Goal: Information Seeking & Learning: Compare options

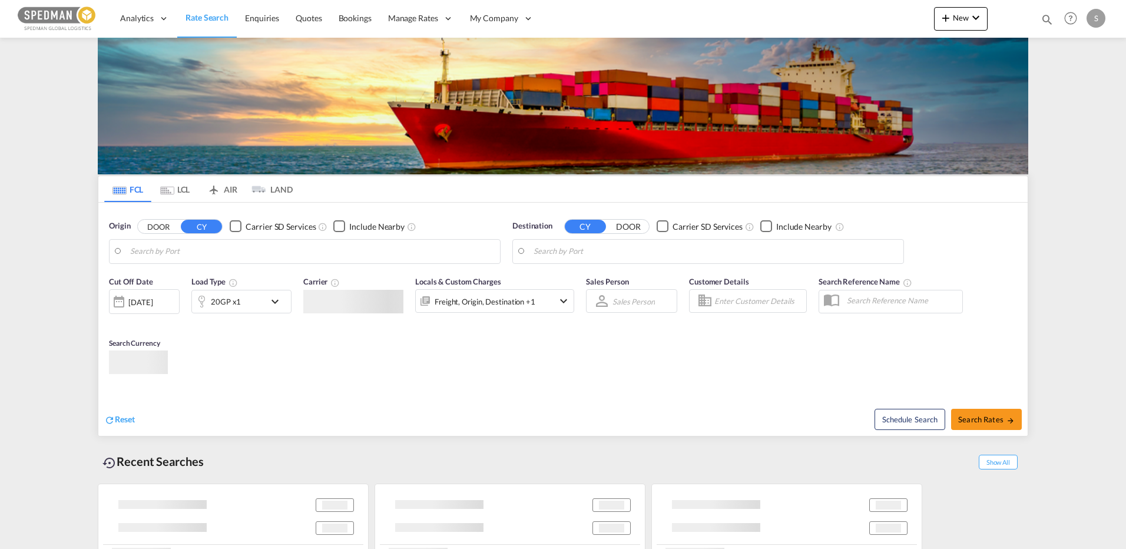
type input "[GEOGRAPHIC_DATA], [GEOGRAPHIC_DATA]"
type input "Shekou Pt, CNSHK"
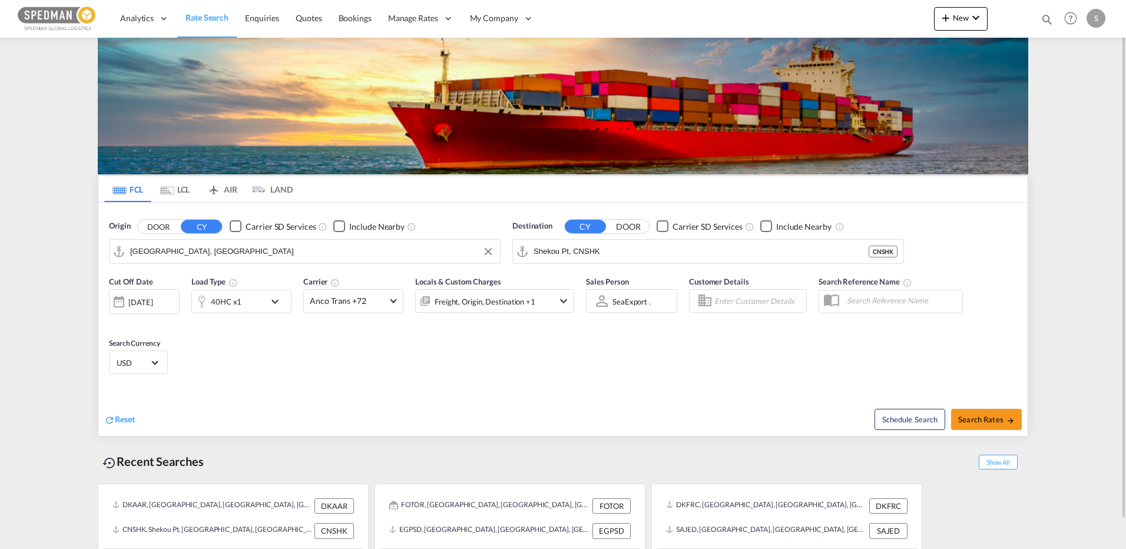
click at [211, 258] on input "[GEOGRAPHIC_DATA], [GEOGRAPHIC_DATA]" at bounding box center [312, 252] width 364 height 18
click at [169, 193] on md-icon "Use the left and right arrow keys to navigate between tabs" at bounding box center [167, 190] width 14 height 9
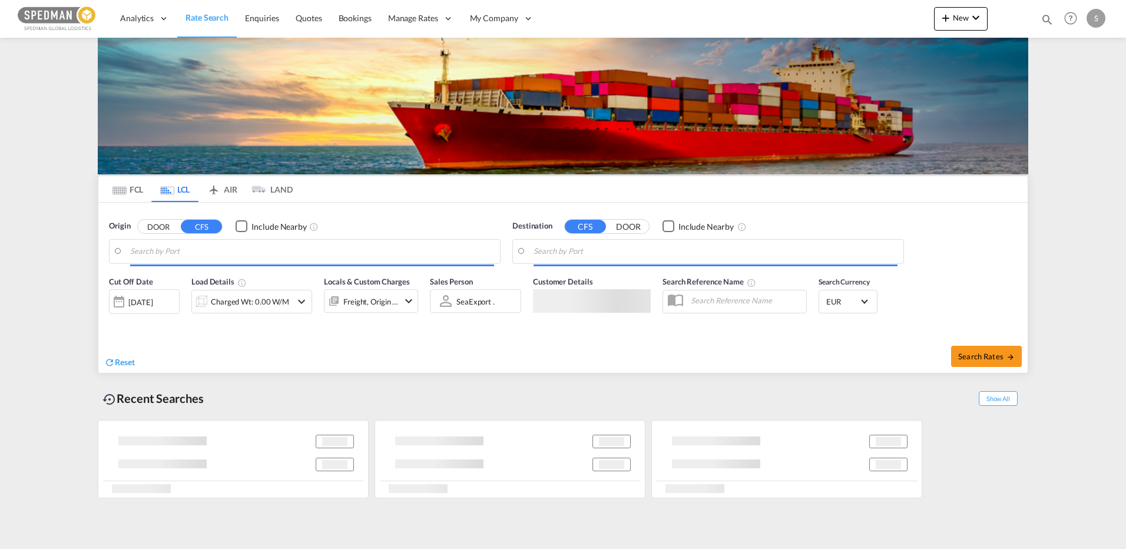
click at [158, 230] on button "DOOR" at bounding box center [158, 227] width 41 height 14
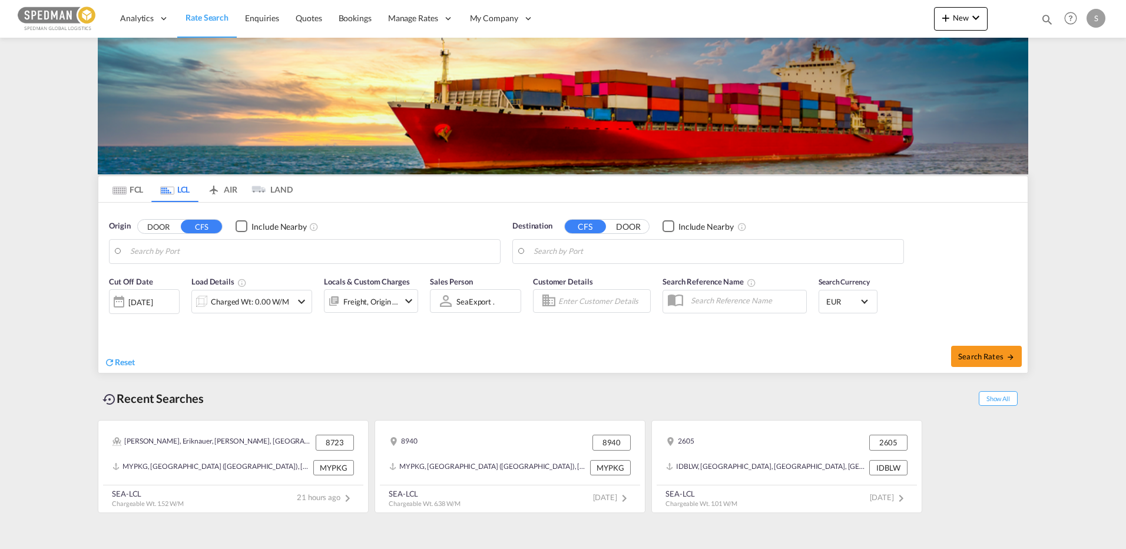
click at [155, 231] on button "DOOR" at bounding box center [158, 227] width 41 height 14
click at [165, 252] on body "Analytics Reports Dashboard Rate Search Enquiries Quotes Bookings" at bounding box center [563, 274] width 1126 height 549
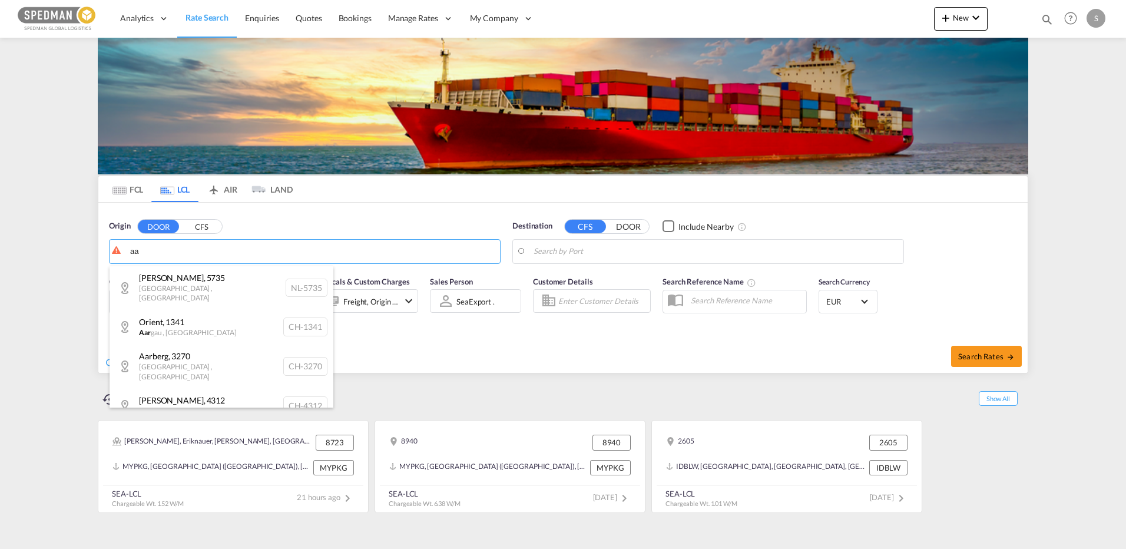
type input "a"
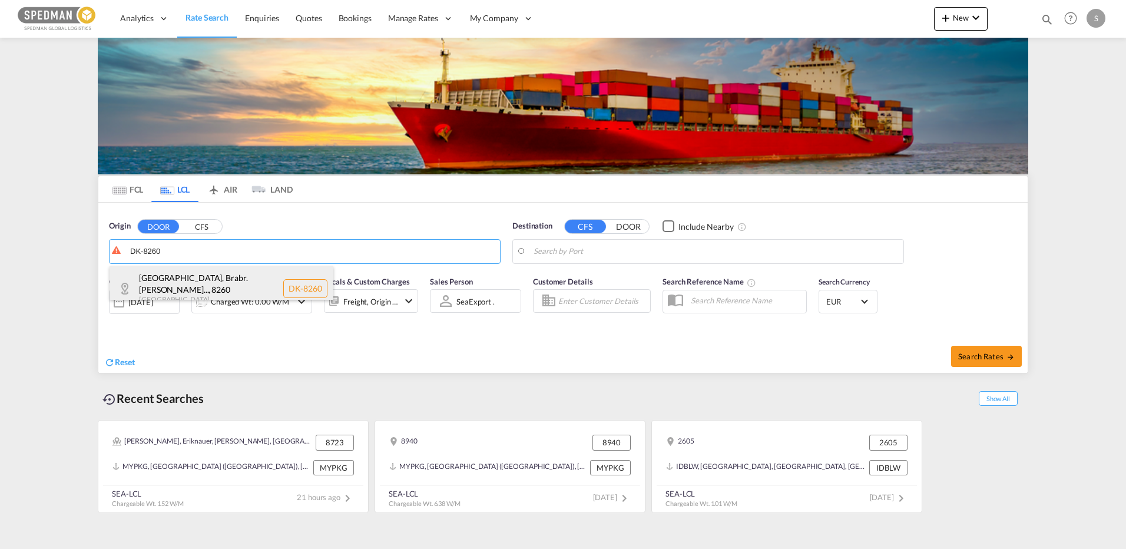
click at [173, 283] on div "[GEOGRAPHIC_DATA], Brabr. [PERSON_NAME]... , 8260 [GEOGRAPHIC_DATA] DK-8260" at bounding box center [222, 288] width 224 height 45
type input "DK-8260, [GEOGRAPHIC_DATA], [GEOGRAPHIC_DATA]. [PERSON_NAME], [GEOGRAPHIC_DATA]…"
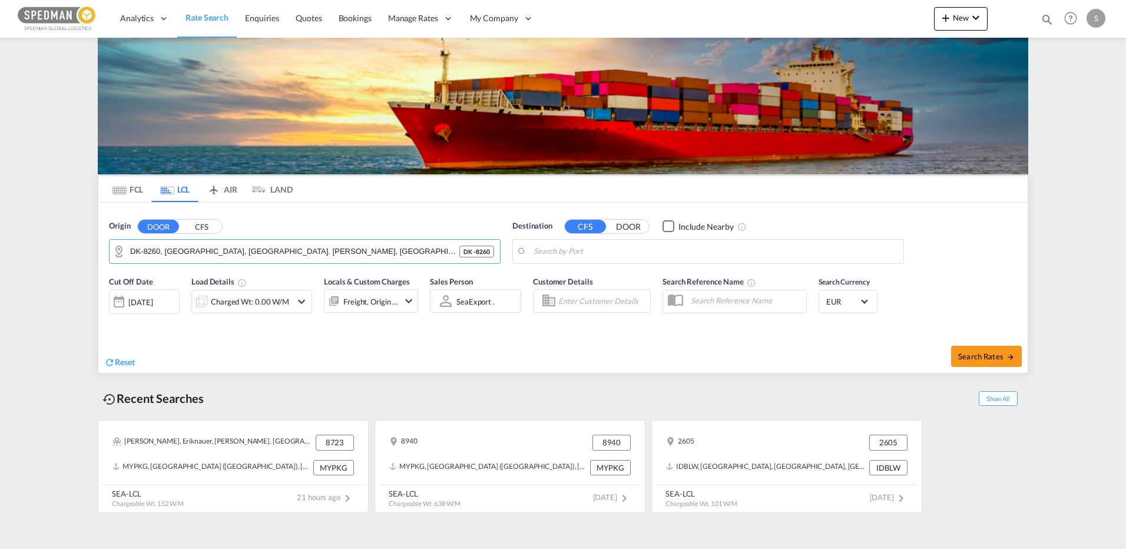
click at [649, 251] on body "Analytics Reports Dashboard Rate Search Enquiries Quotes Bookings" at bounding box center [563, 274] width 1126 height 549
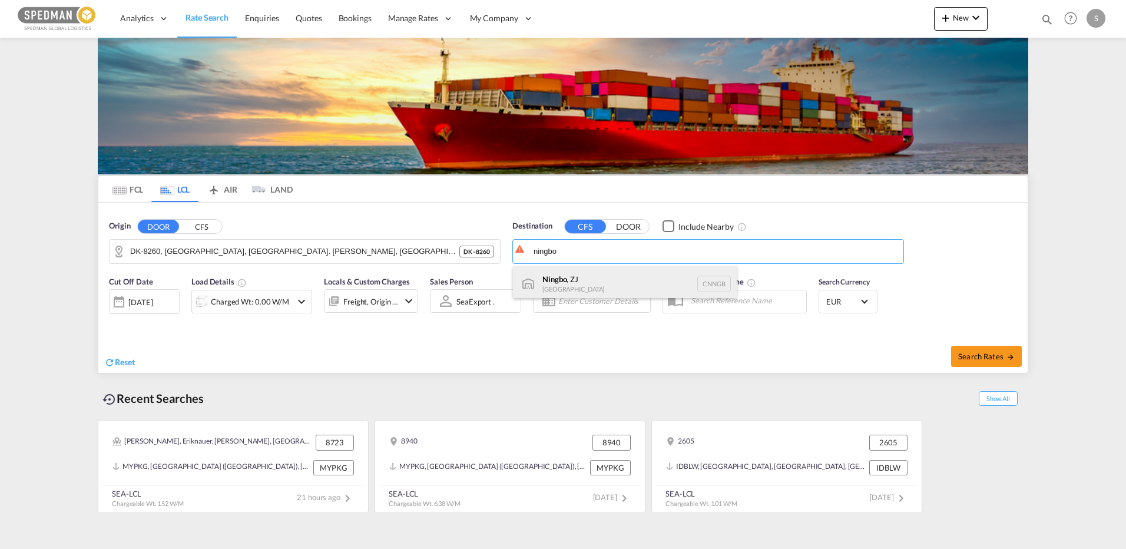
click at [571, 282] on div "Ningbo , ZJ [GEOGRAPHIC_DATA] CNNGB" at bounding box center [625, 283] width 224 height 35
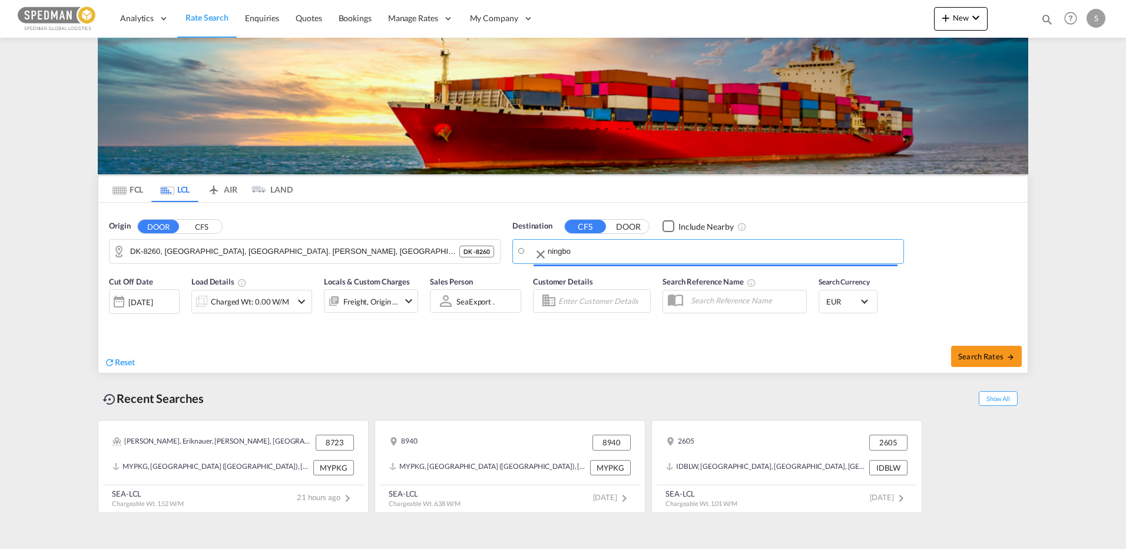
type input "Ningbo, ZJ, CNNGB"
click at [237, 306] on div "Charged Wt: 0.00 W/M" at bounding box center [250, 301] width 78 height 16
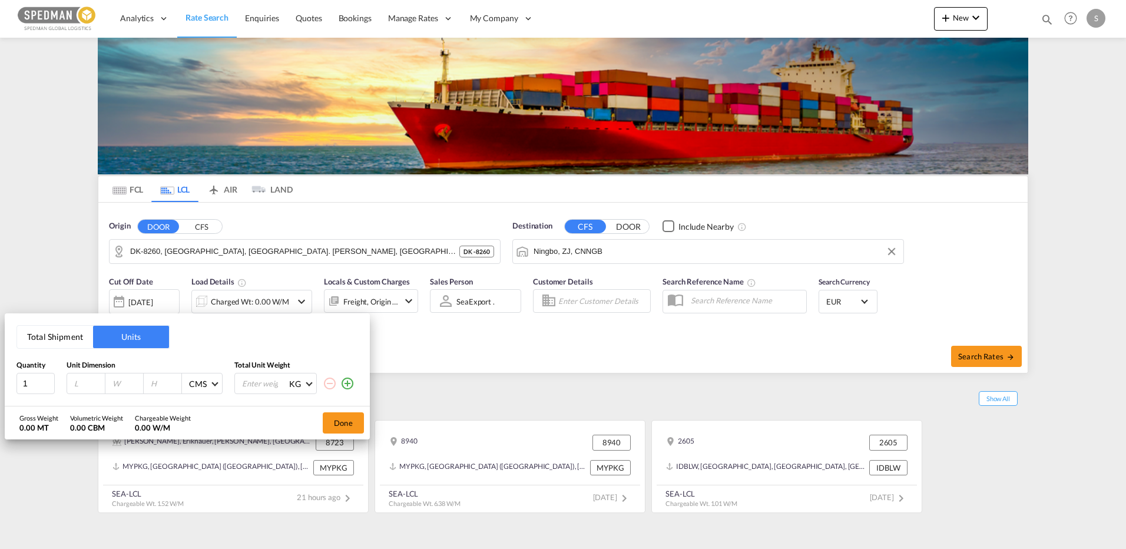
click at [57, 333] on button "Total Shipment" at bounding box center [55, 337] width 76 height 22
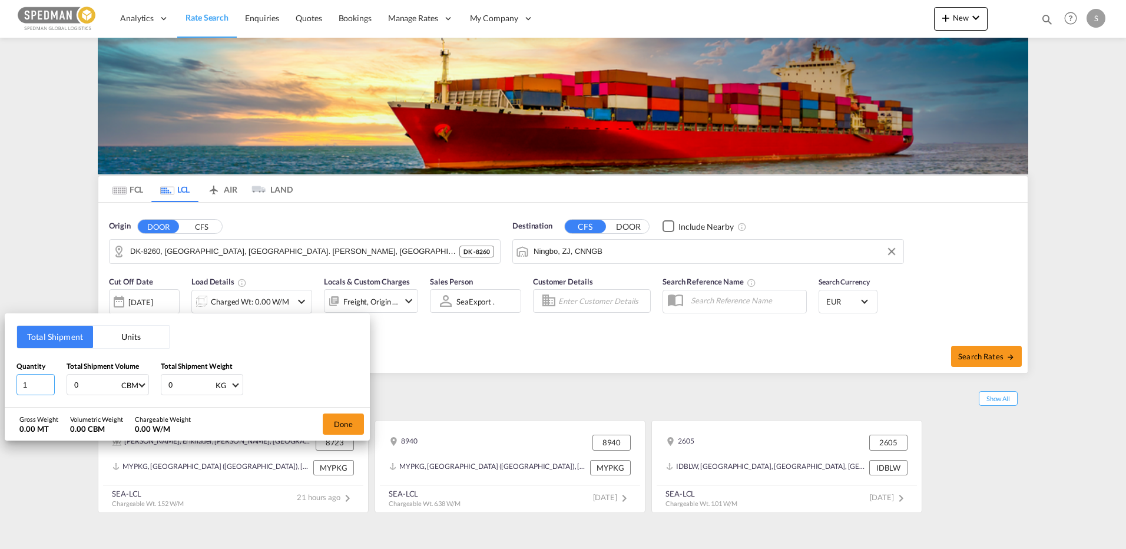
click at [34, 388] on input "1" at bounding box center [35, 384] width 38 height 21
type input "167"
type input "5.59"
type input "1250"
click at [354, 426] on button "Done" at bounding box center [343, 423] width 41 height 21
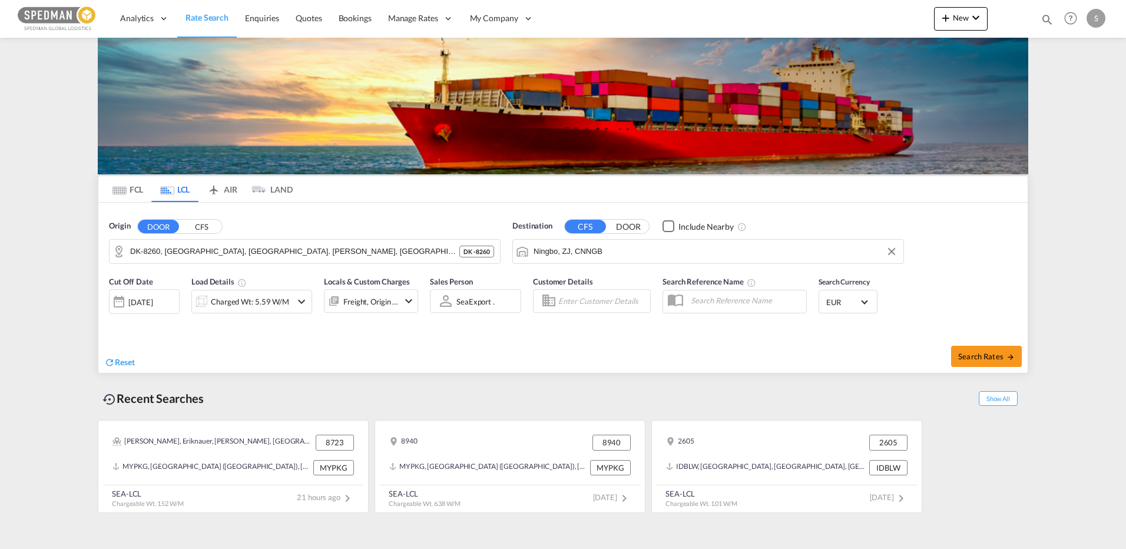
click at [854, 297] on span "EUR" at bounding box center [842, 302] width 33 height 11
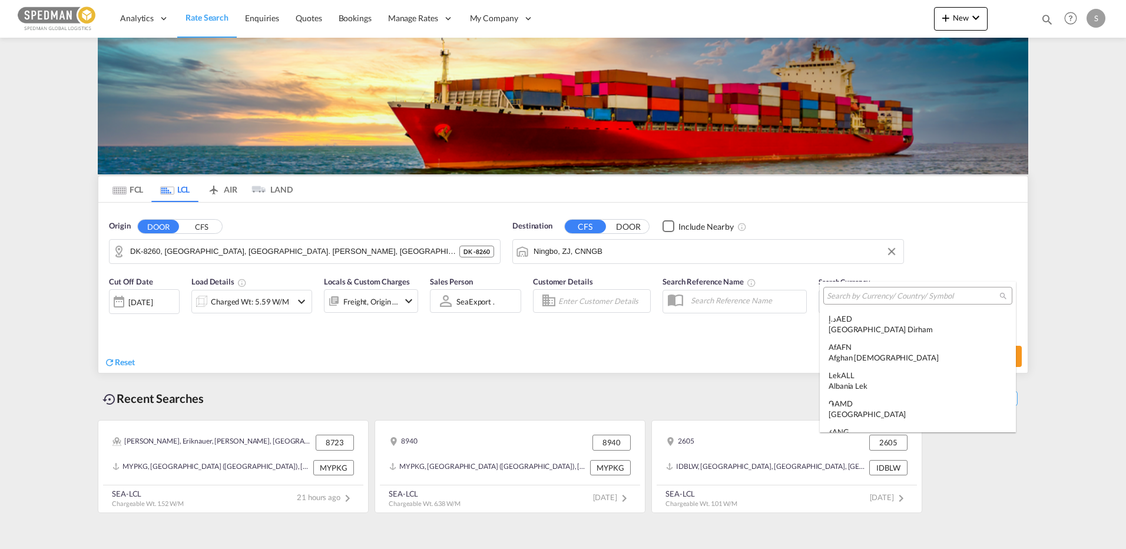
scroll to position [1182, 0]
click at [859, 299] on input "search" at bounding box center [913, 296] width 173 height 11
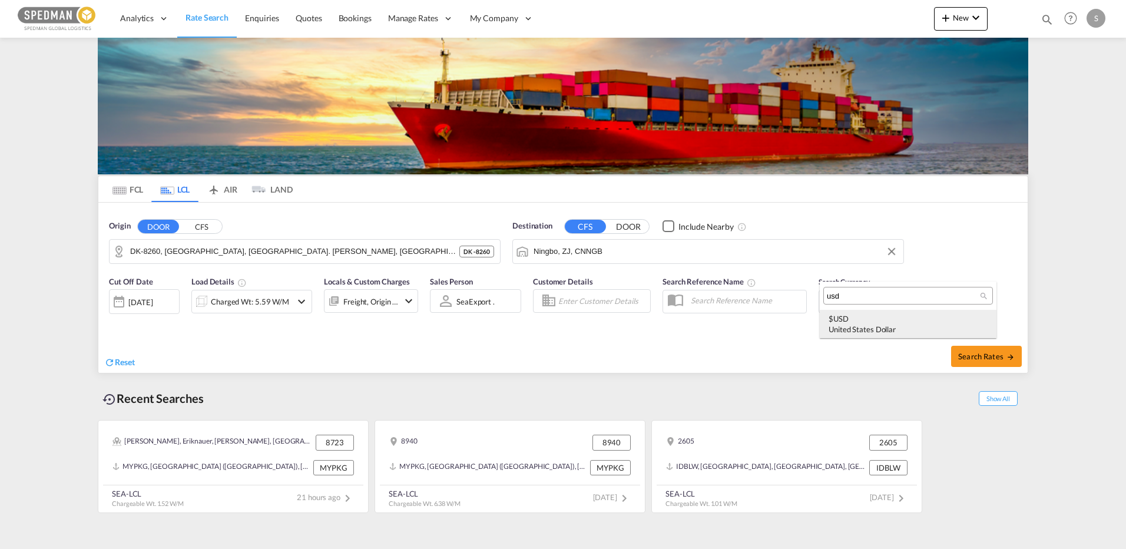
type input "usd"
click at [869, 327] on div "United States Dollar" at bounding box center [907, 329] width 159 height 11
click at [979, 353] on span "Search Rates" at bounding box center [986, 356] width 57 height 9
type input "8260 to CNNGB / [DATE]"
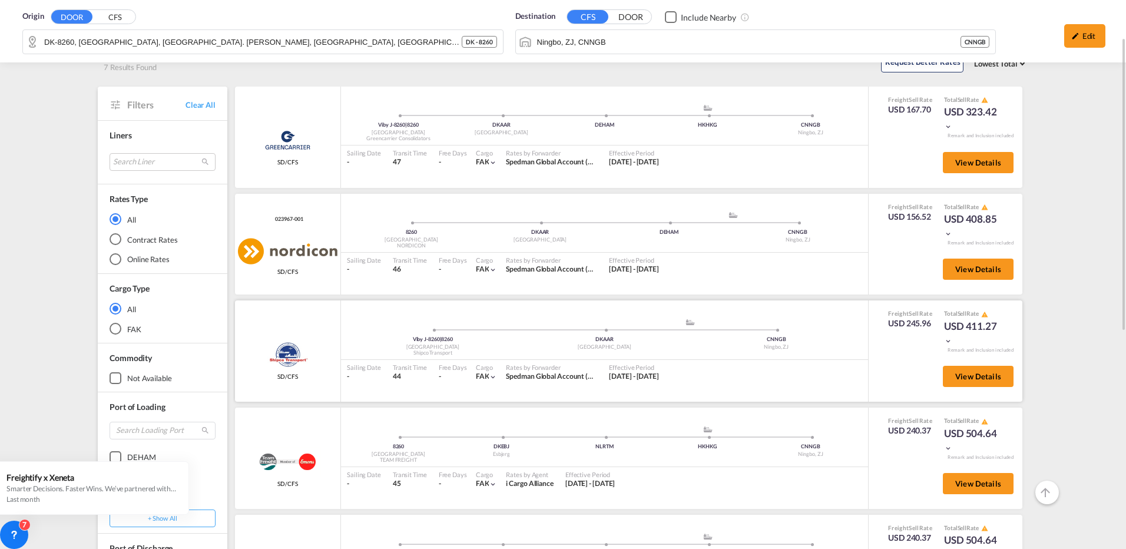
scroll to position [10, 0]
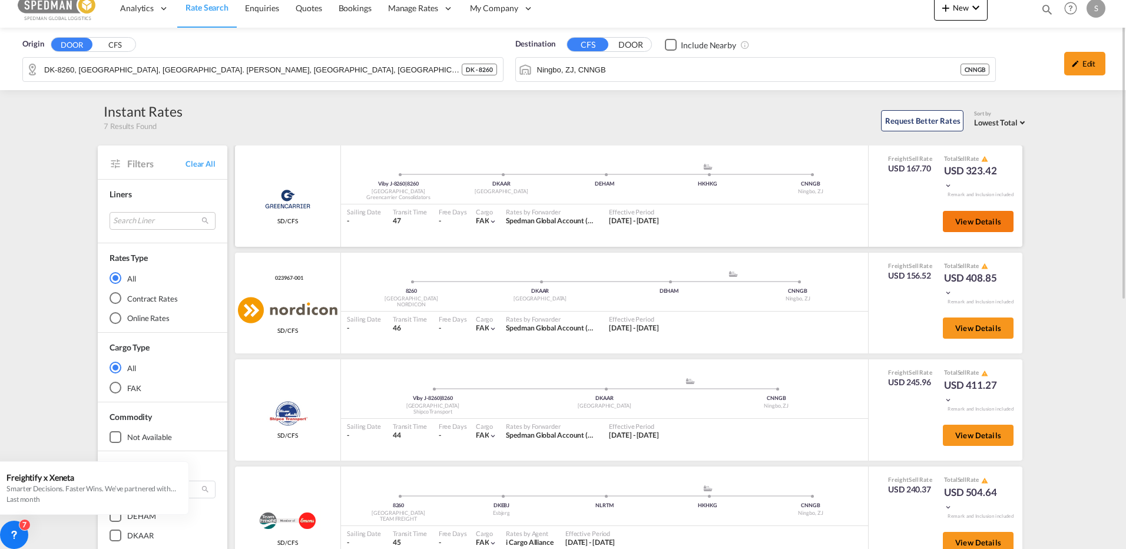
click at [1002, 222] on button "View Details" at bounding box center [978, 221] width 71 height 21
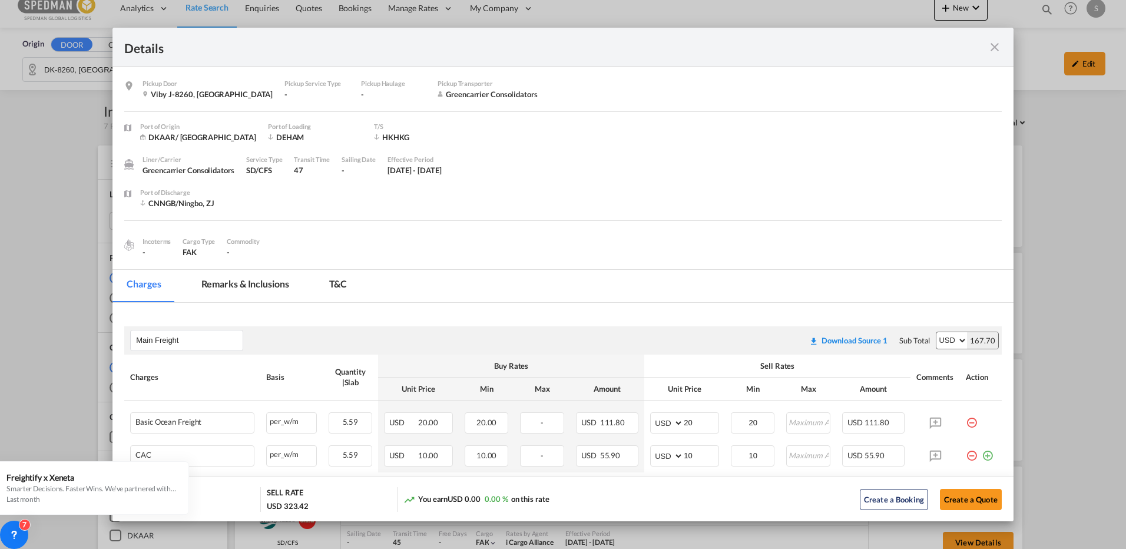
click at [995, 41] on md-icon "icon-close fg-AAA8AD m-0 cursor" at bounding box center [994, 47] width 14 height 14
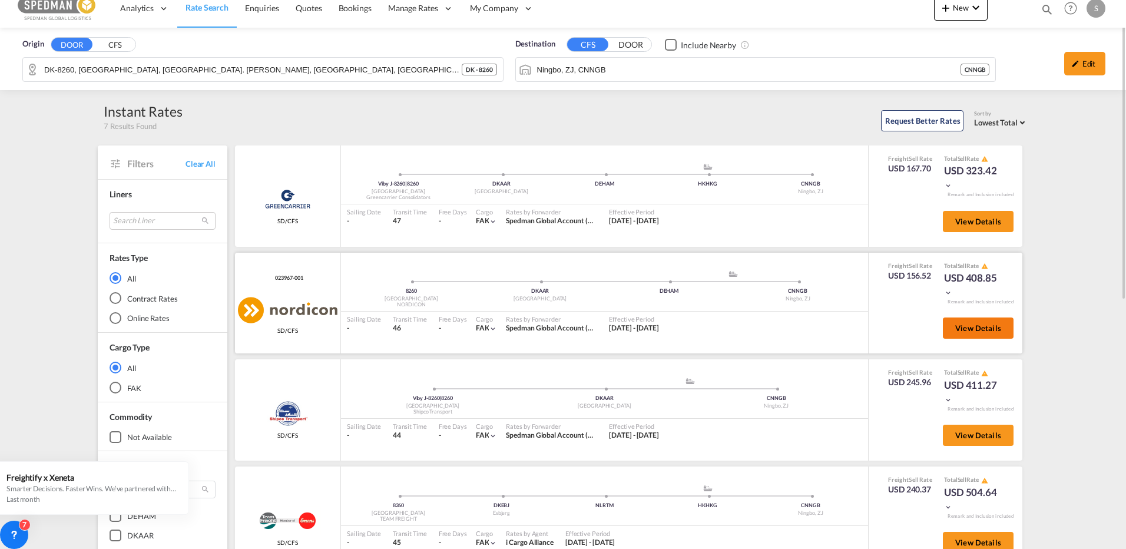
click at [966, 323] on span "View Details" at bounding box center [978, 327] width 46 height 9
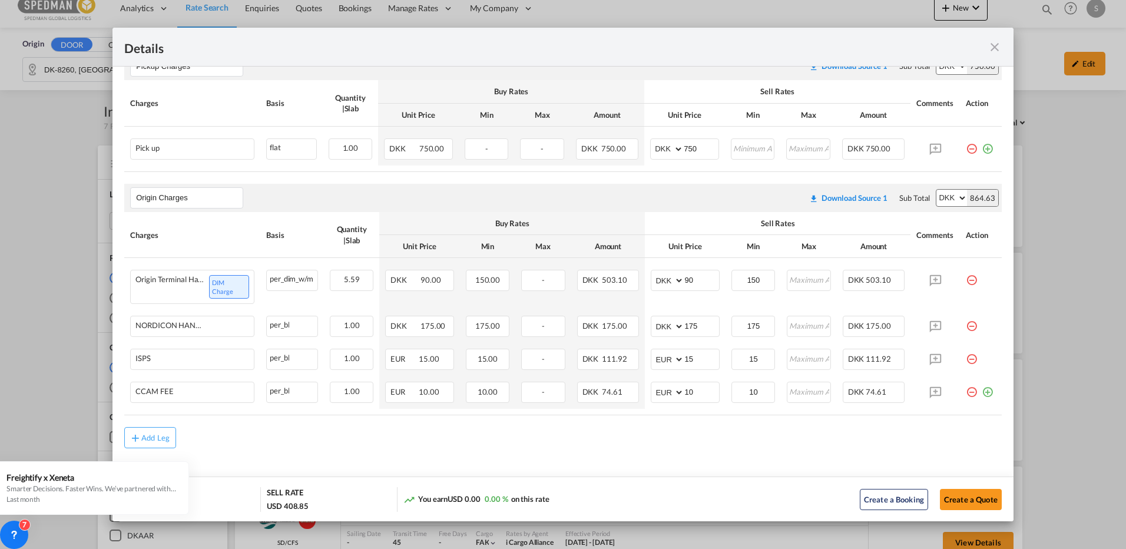
scroll to position [403, 0]
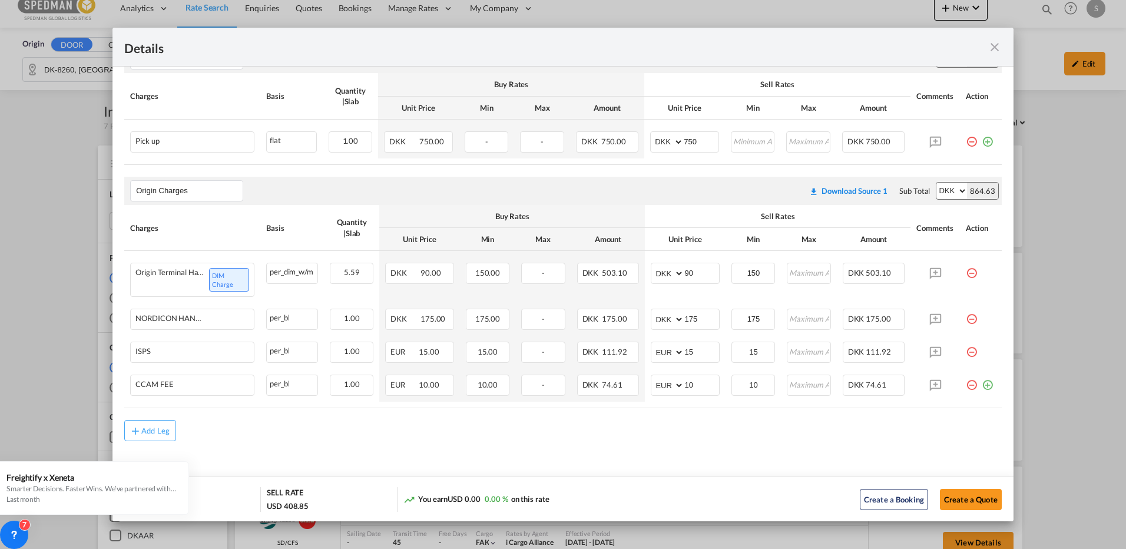
click at [994, 41] on md-icon "icon-close fg-AAA8AD m-0 cursor" at bounding box center [994, 47] width 14 height 14
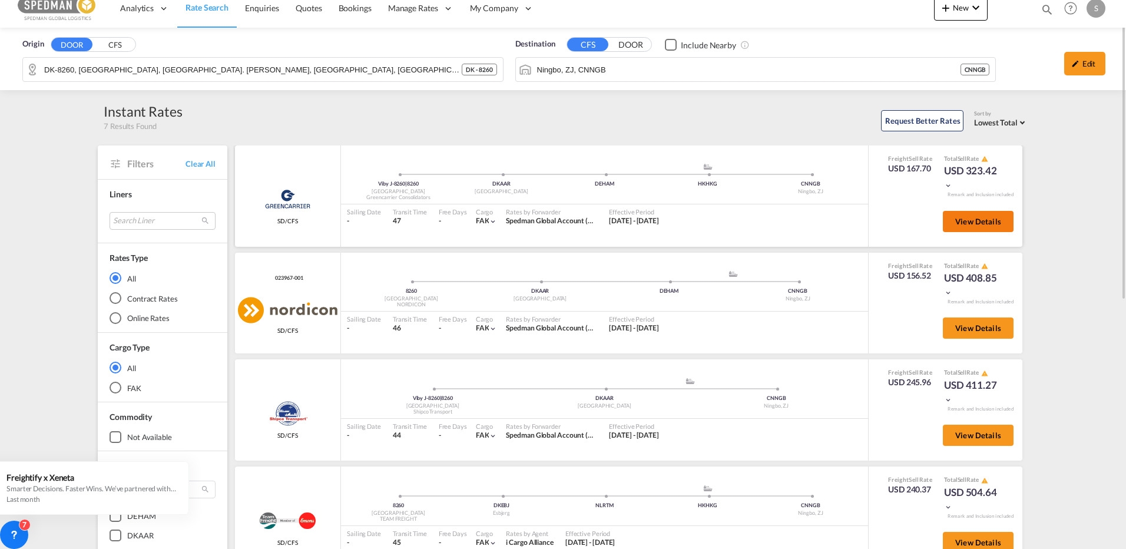
click at [965, 213] on button "View Details" at bounding box center [978, 221] width 71 height 21
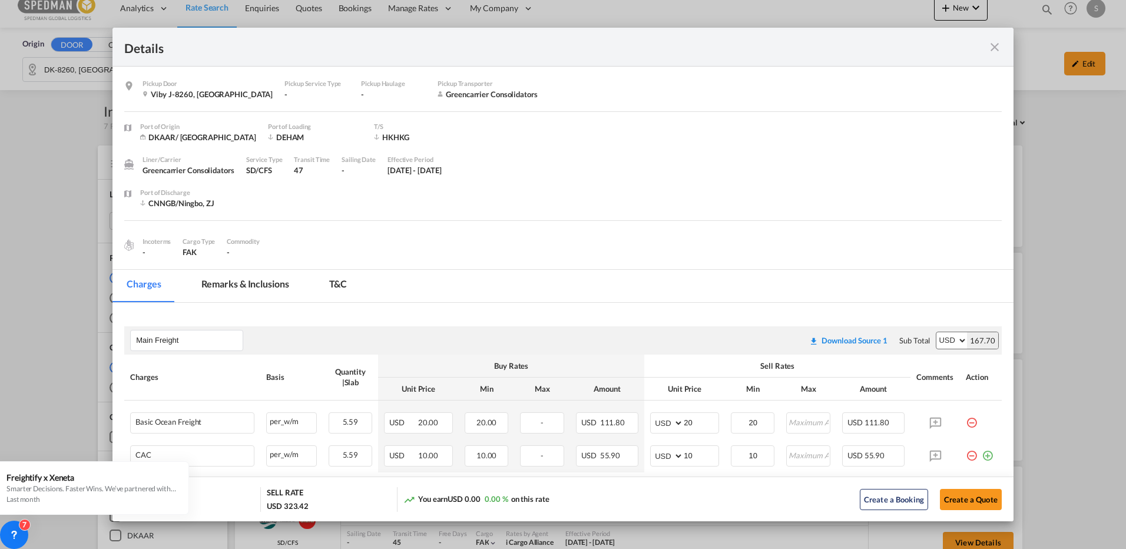
click at [992, 48] on md-icon "icon-close fg-AAA8AD m-0 cursor" at bounding box center [994, 47] width 14 height 14
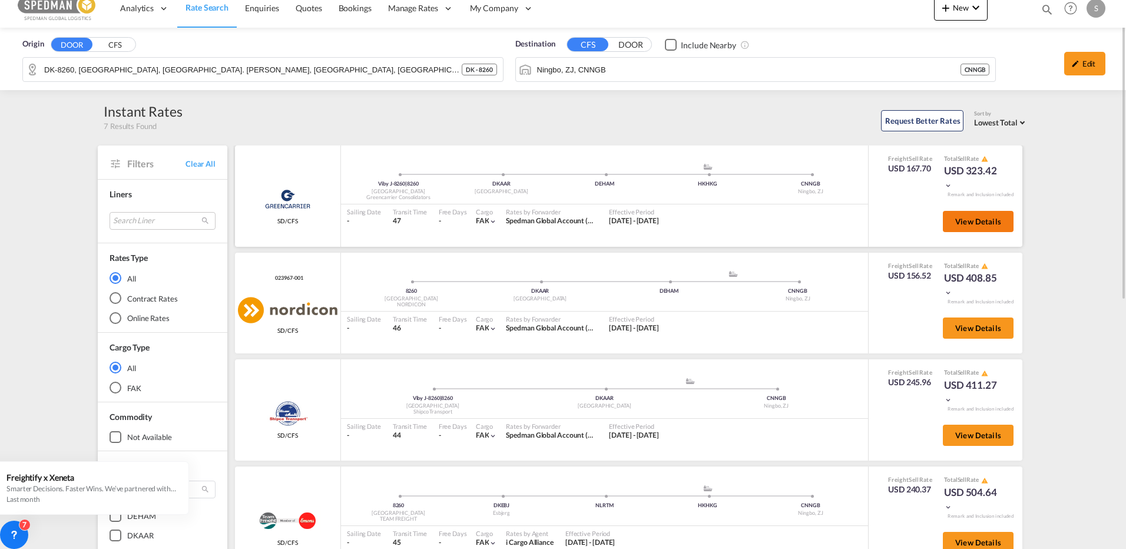
click at [993, 217] on span "View Details" at bounding box center [978, 221] width 46 height 9
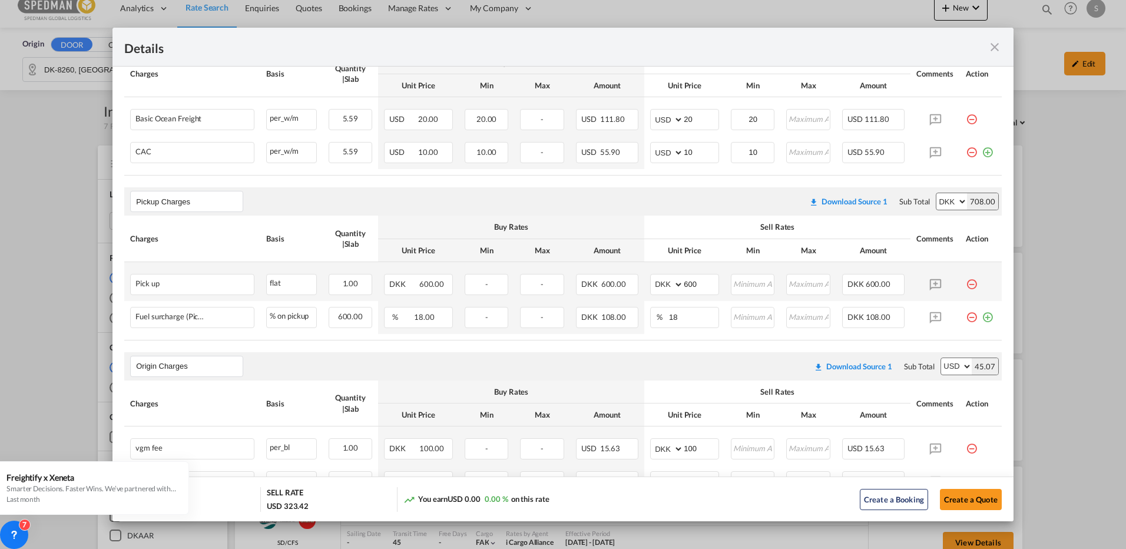
scroll to position [433, 0]
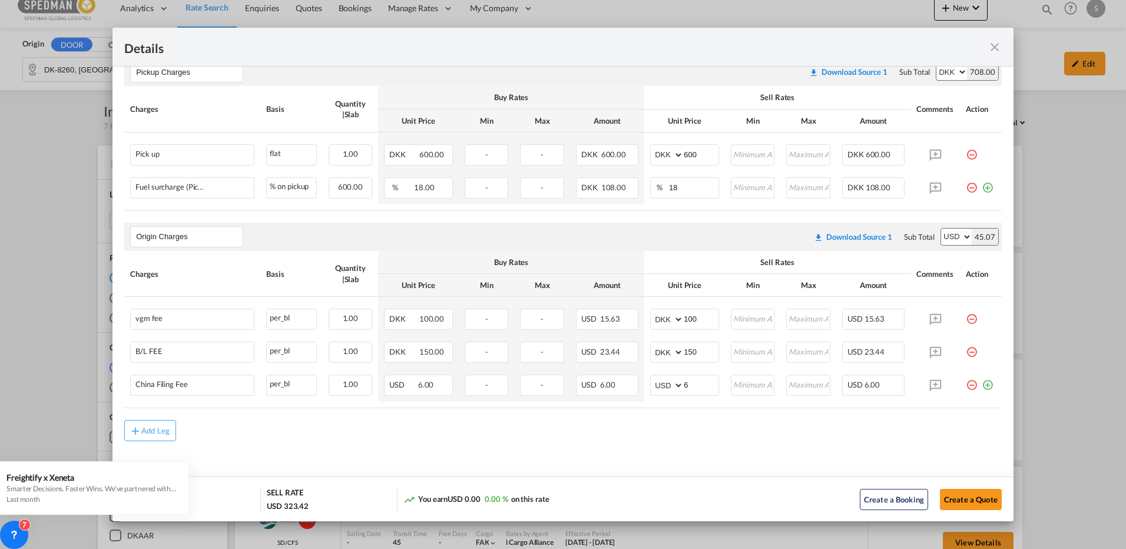
click at [994, 45] on md-icon "icon-close fg-AAA8AD m-0 cursor" at bounding box center [994, 47] width 14 height 14
